Goal: Find specific page/section: Find specific page/section

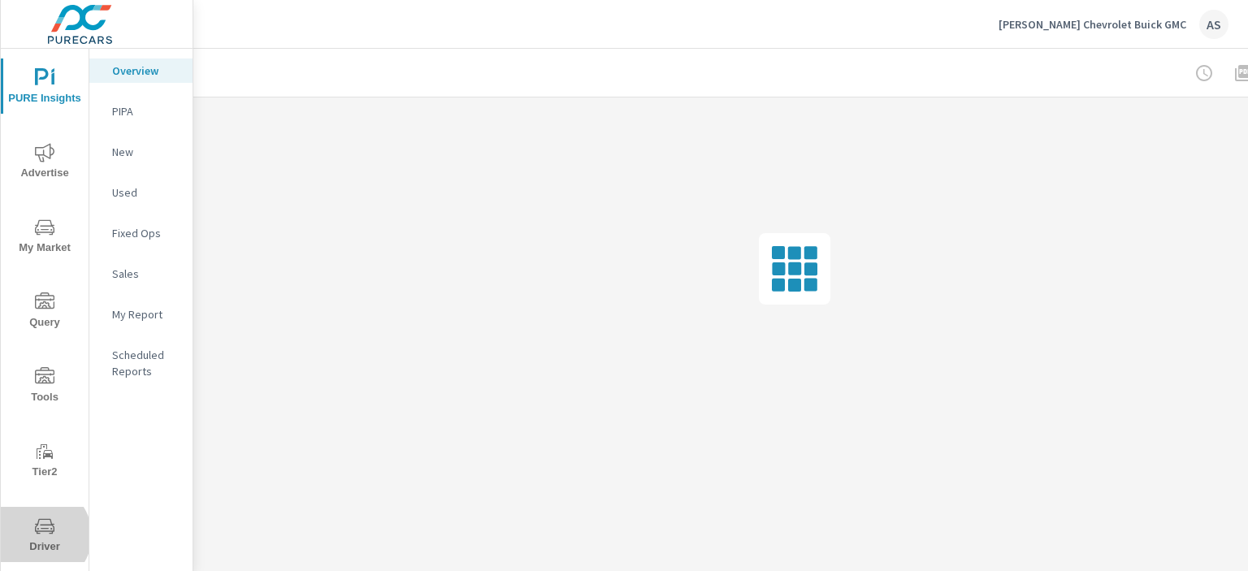
click at [39, 535] on icon "nav menu" at bounding box center [44, 526] width 19 height 19
click at [51, 526] on span "Driver" at bounding box center [45, 537] width 78 height 40
